Goal: Navigation & Orientation: Find specific page/section

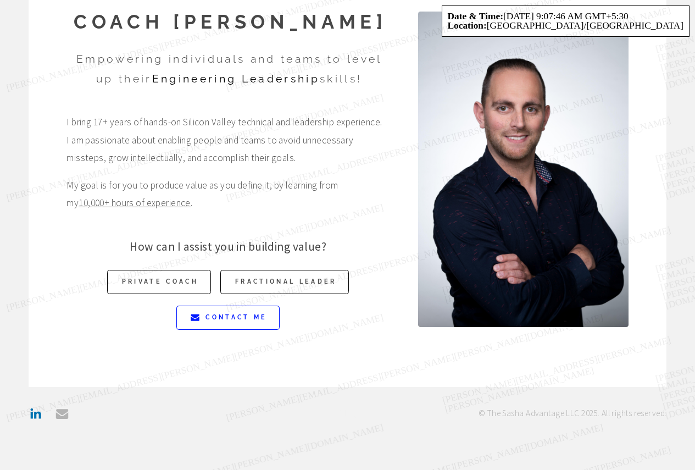
scroll to position [57, 0]
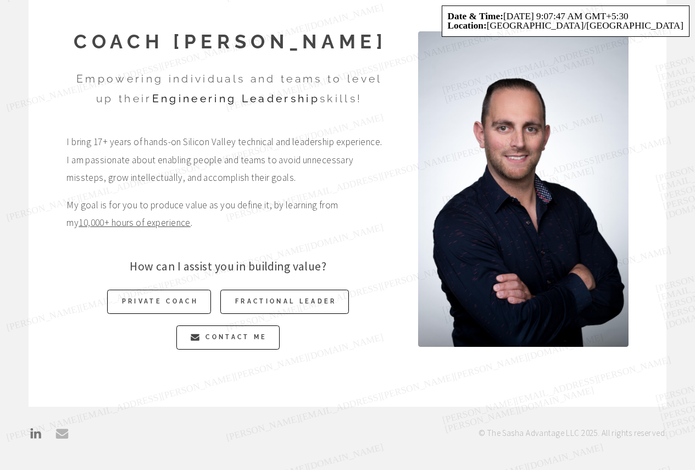
click at [38, 441] on link "LinkedIn LinkedIn" at bounding box center [36, 434] width 14 height 14
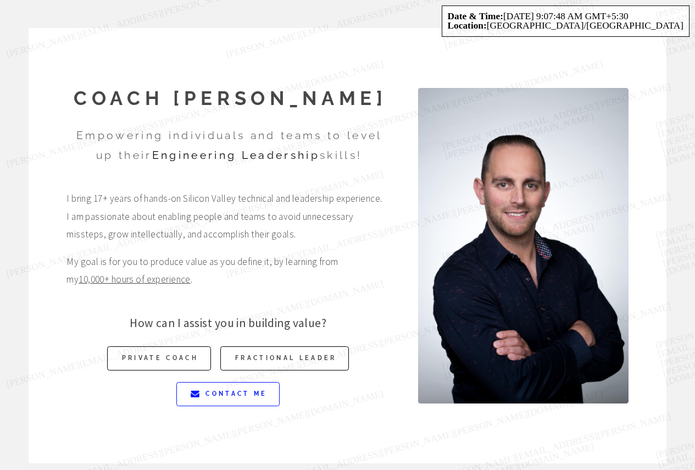
scroll to position [0, 0]
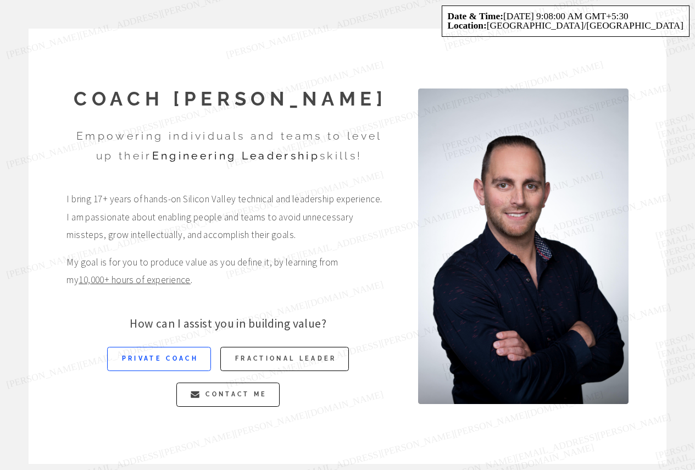
click at [184, 370] on link "Private Coach" at bounding box center [159, 359] width 104 height 24
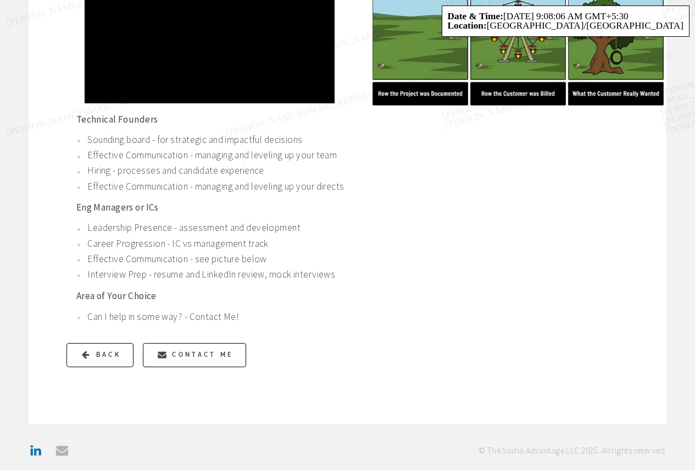
scroll to position [489, 0]
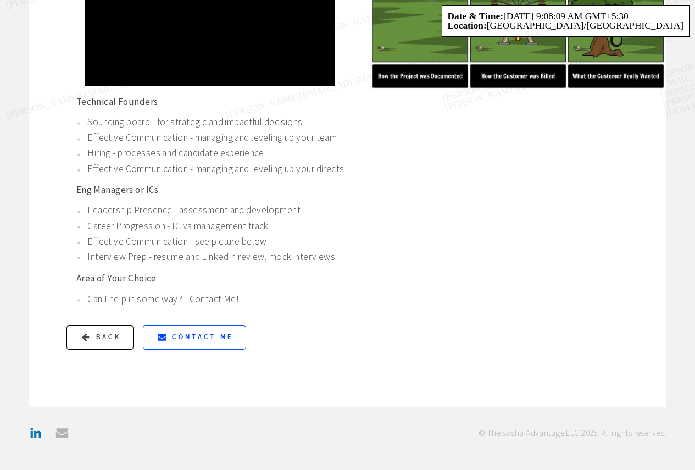
click at [235, 334] on link "Email Contact Me" at bounding box center [194, 337] width 103 height 24
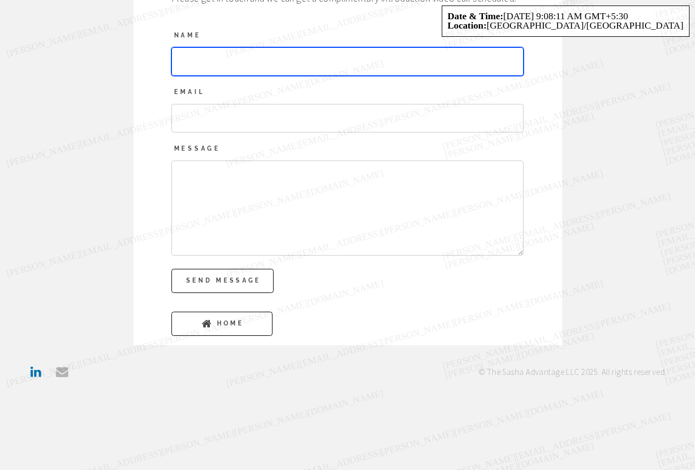
scroll to position [112, 0]
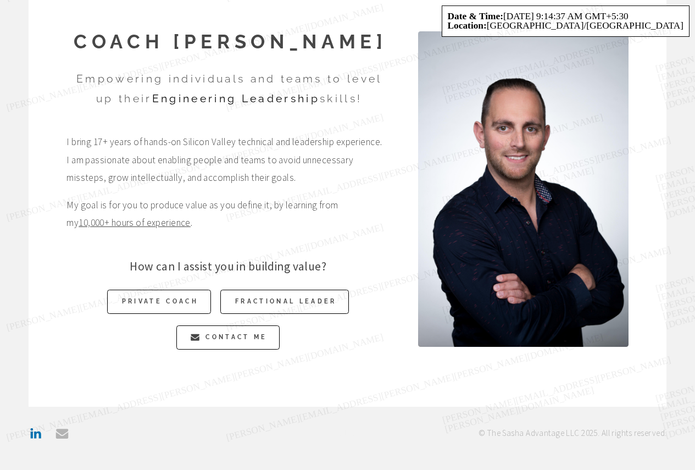
scroll to position [75, 0]
click at [329, 306] on link "Fractional Leader" at bounding box center [284, 302] width 129 height 24
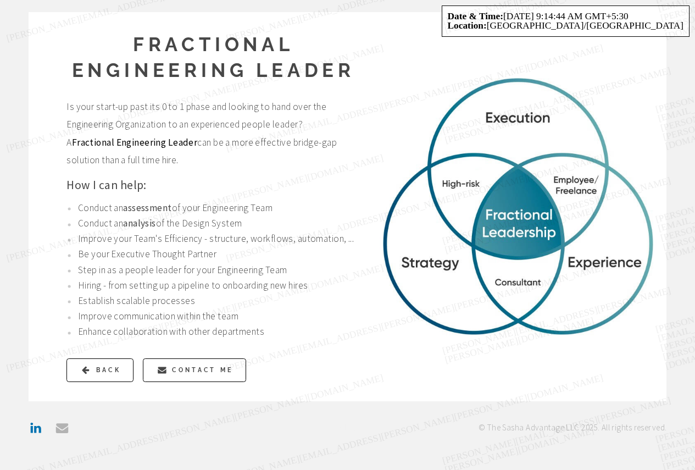
scroll to position [25, 0]
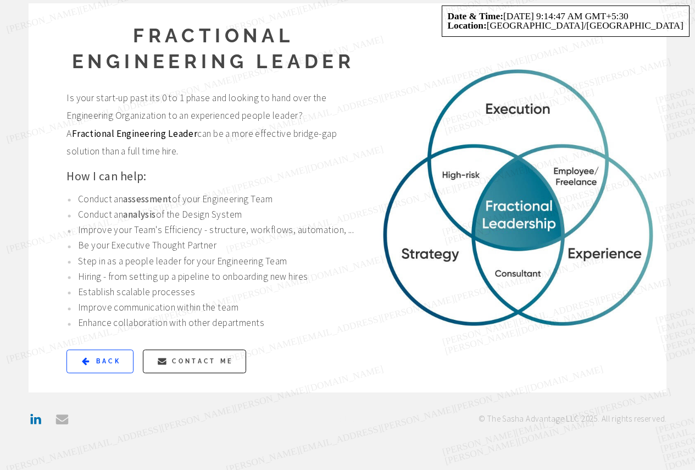
click at [95, 373] on link "Arrow Left Back" at bounding box center [100, 362] width 67 height 24
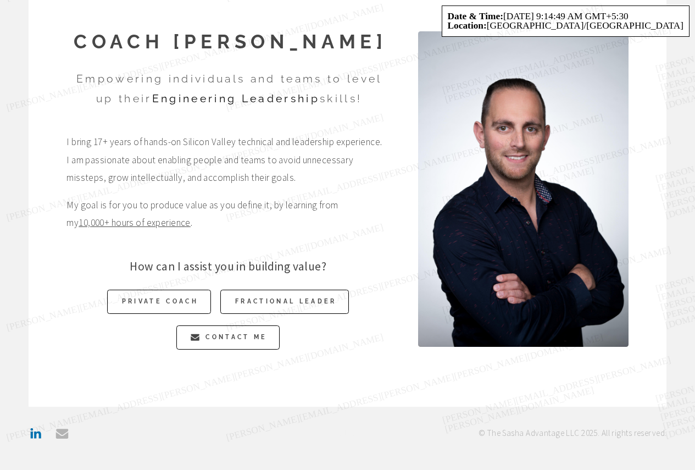
scroll to position [75, 0]
